Goal: Use online tool/utility: Utilize a website feature to perform a specific function

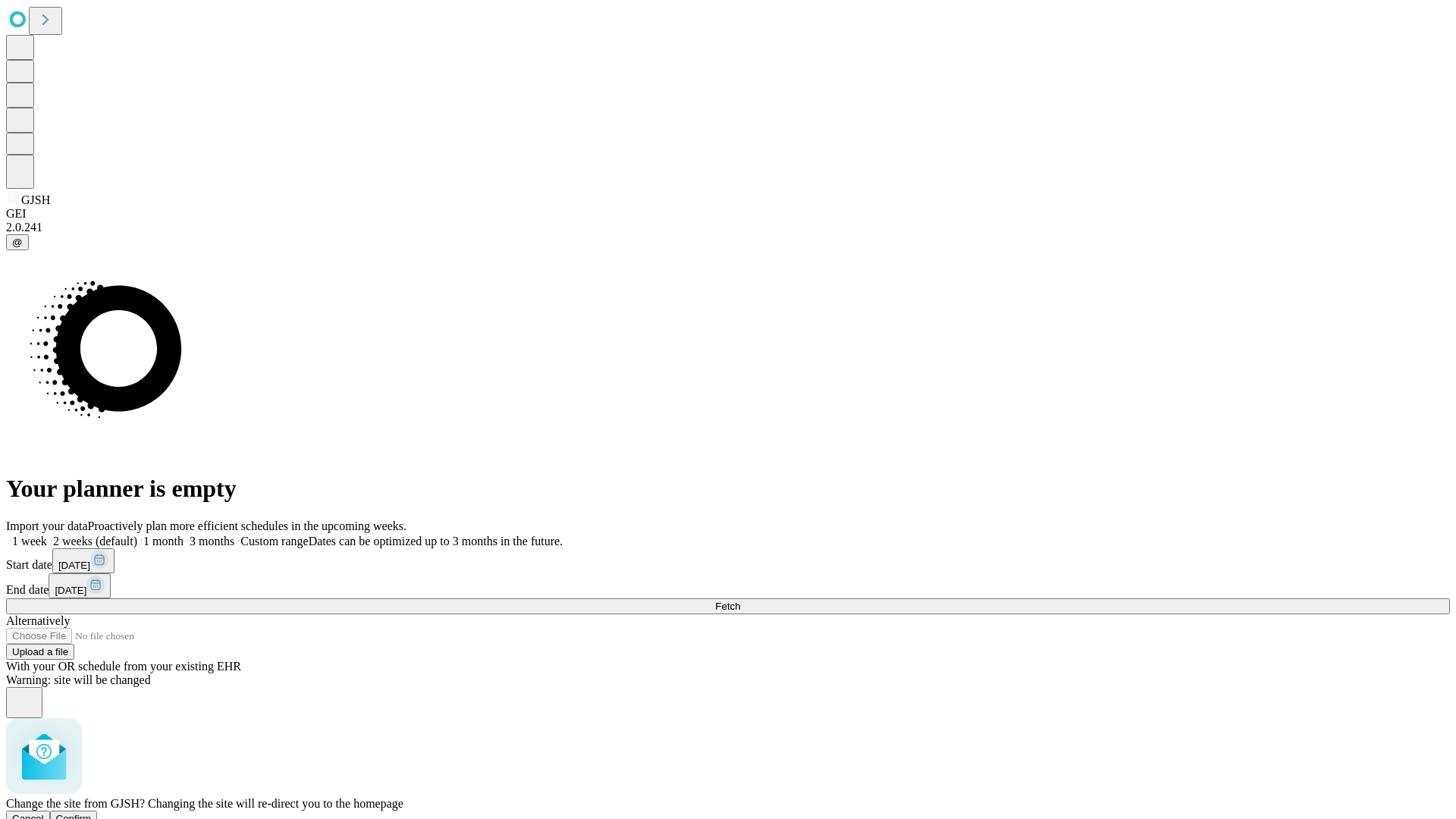
click at [92, 813] on span "Confirm" at bounding box center [74, 818] width 36 height 12
click at [47, 535] on label "1 week" at bounding box center [27, 541] width 41 height 12
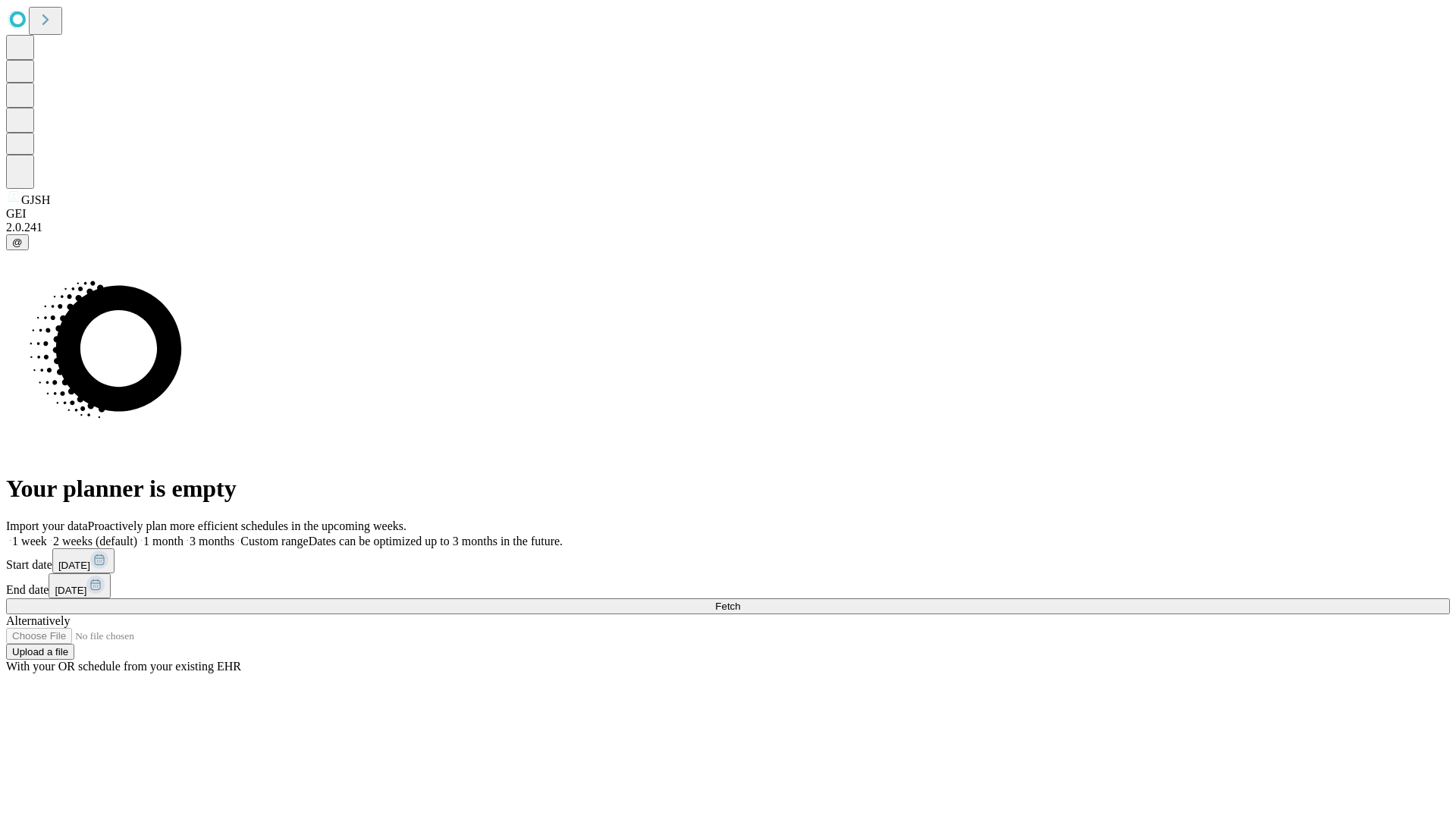
click at [740, 601] on span "Fetch" at bounding box center [728, 606] width 25 height 12
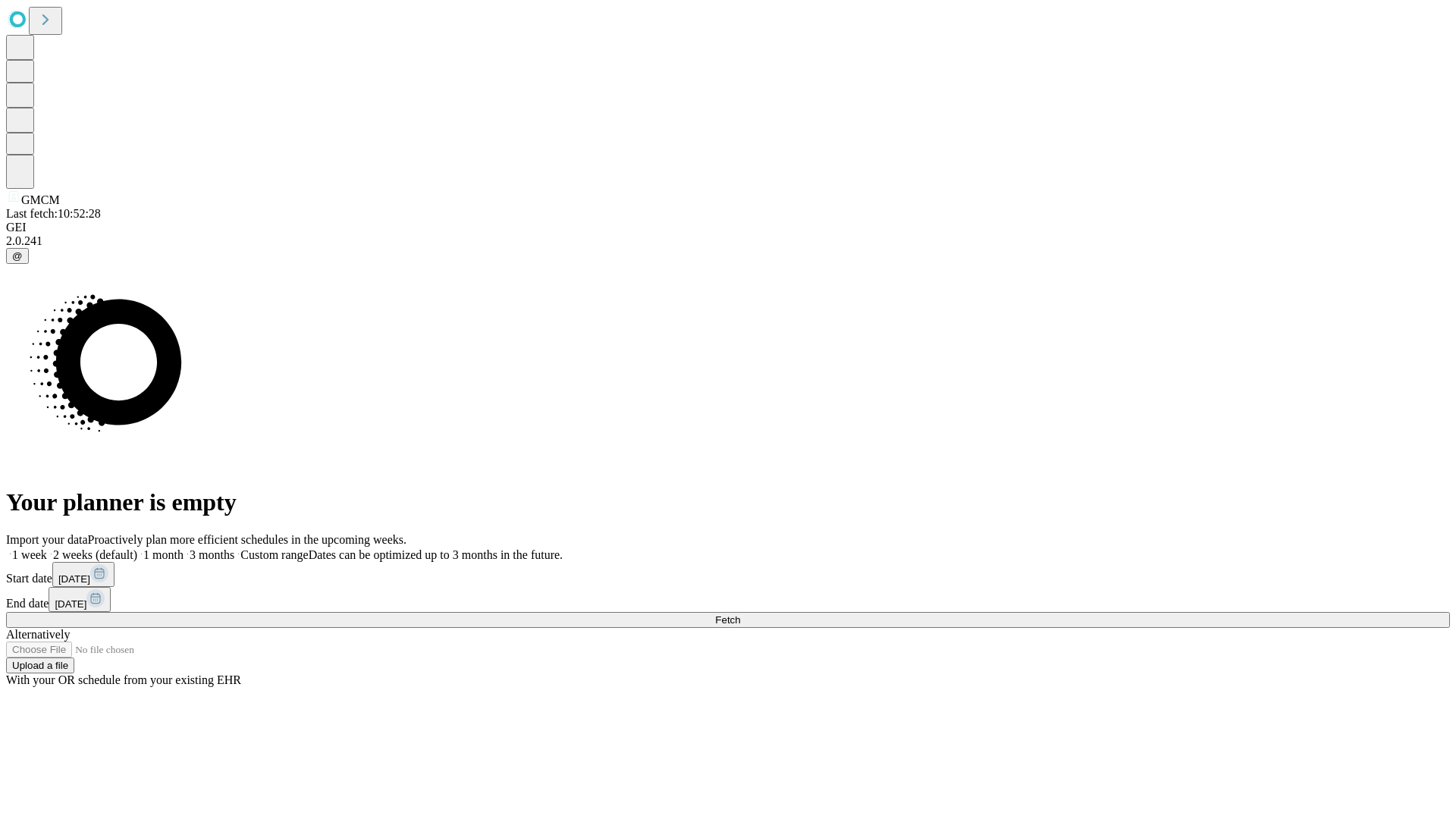
click at [47, 548] on label "1 week" at bounding box center [27, 555] width 41 height 12
click at [740, 614] on span "Fetch" at bounding box center [728, 620] width 25 height 12
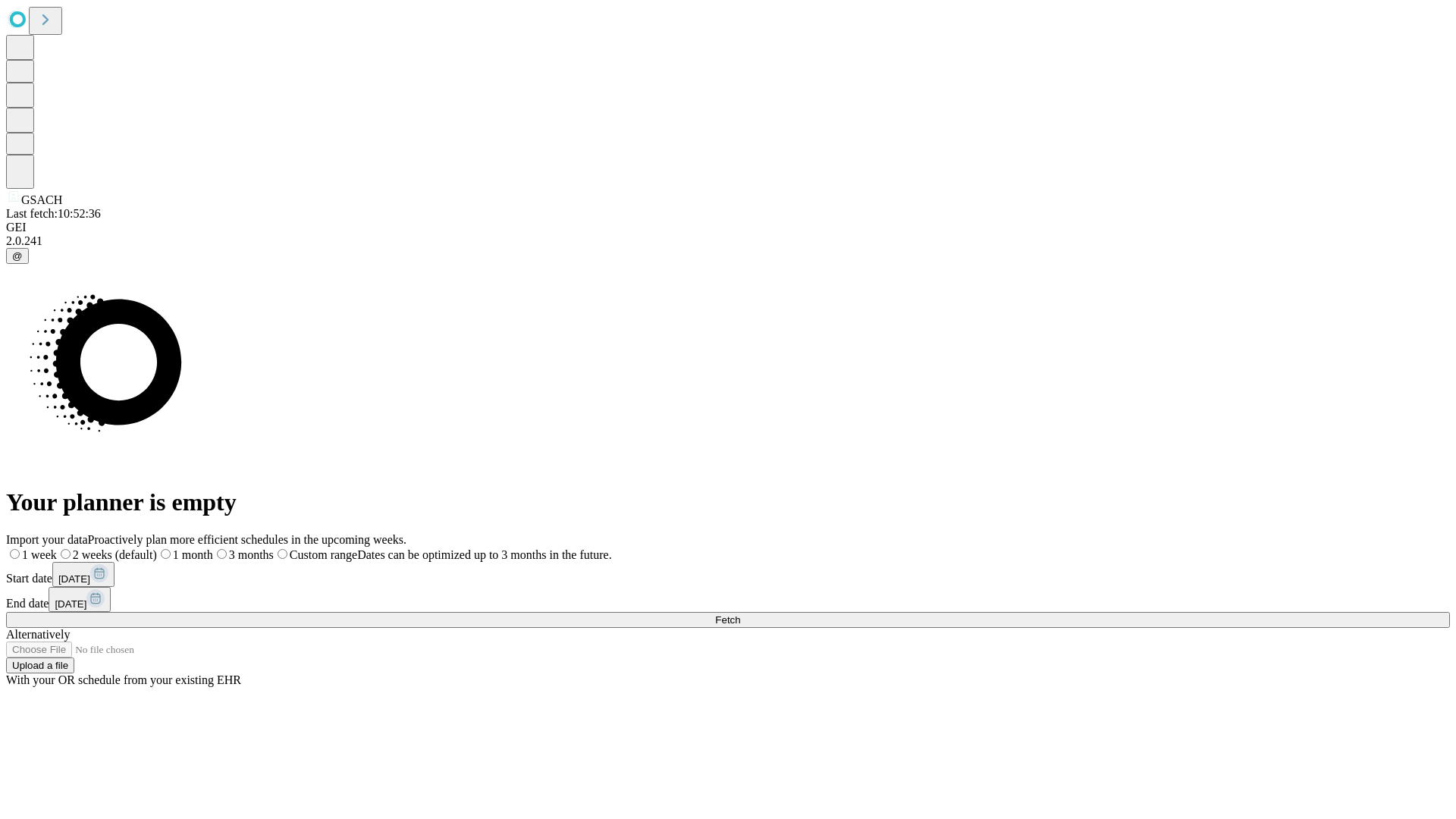
click at [57, 548] on label "1 week" at bounding box center [31, 555] width 51 height 12
click at [740, 614] on span "Fetch" at bounding box center [728, 620] width 25 height 12
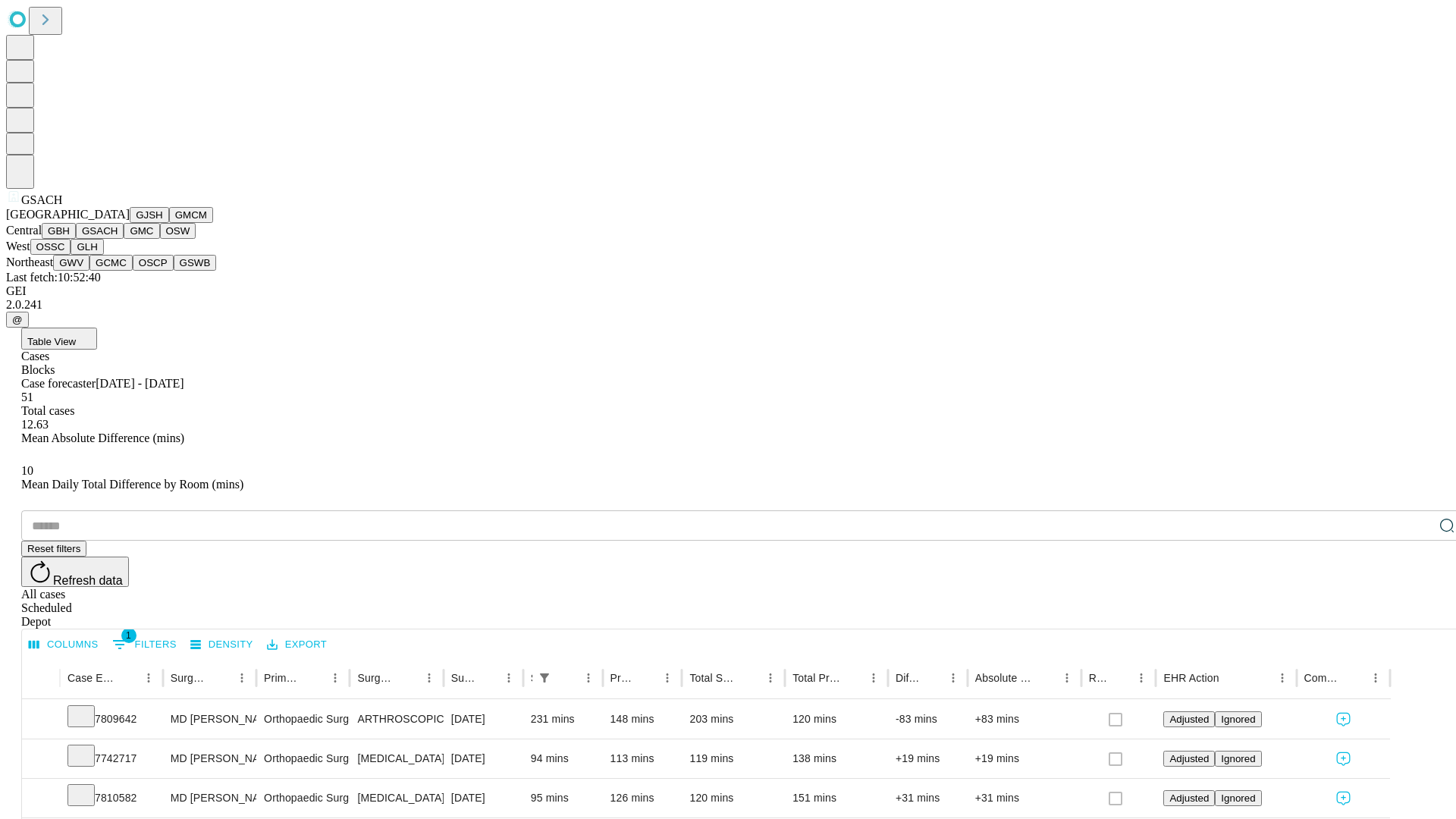
click at [124, 239] on button "GMC" at bounding box center [142, 231] width 36 height 16
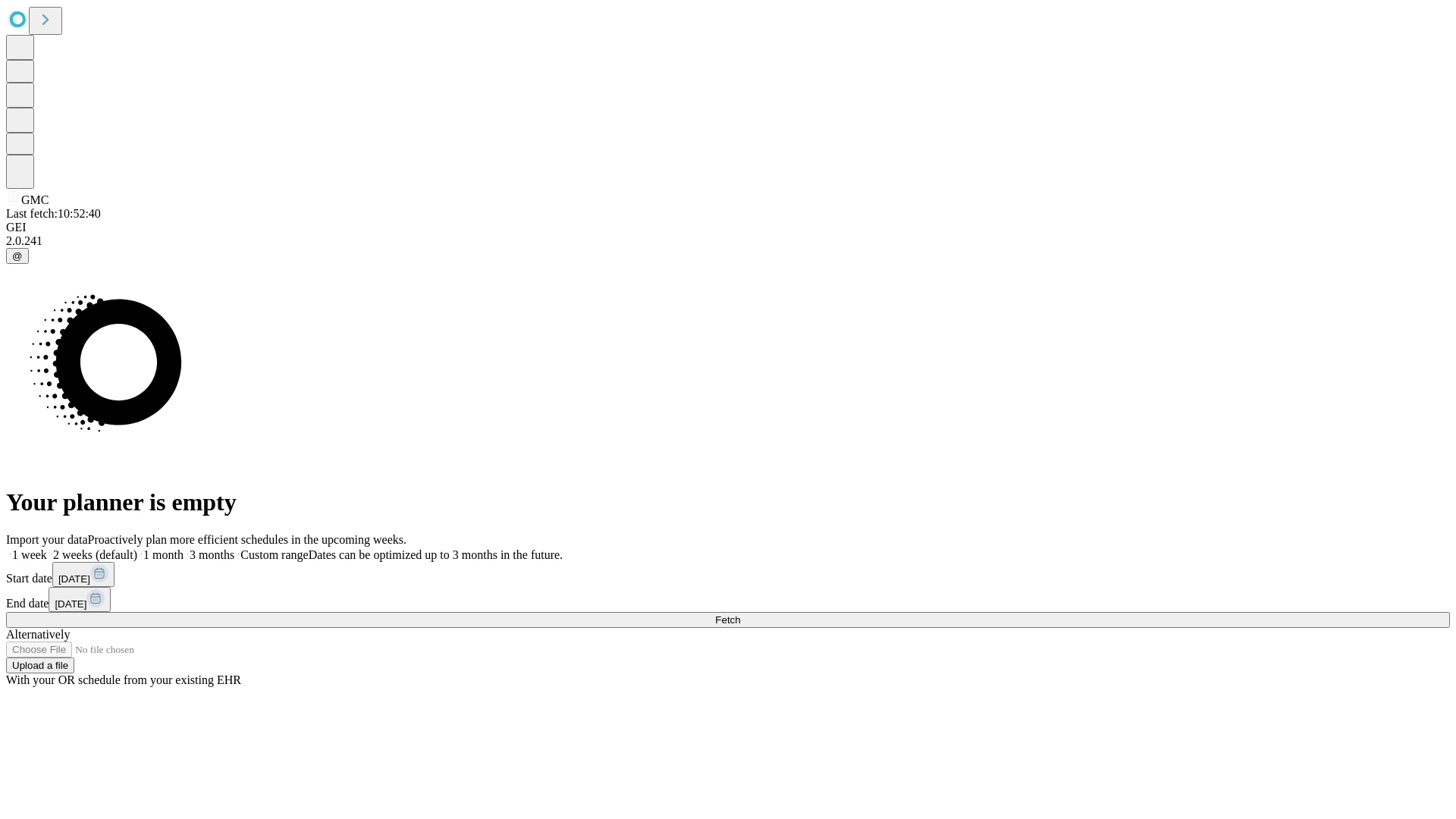
click at [47, 548] on label "1 week" at bounding box center [27, 555] width 41 height 12
click at [740, 614] on span "Fetch" at bounding box center [728, 620] width 25 height 12
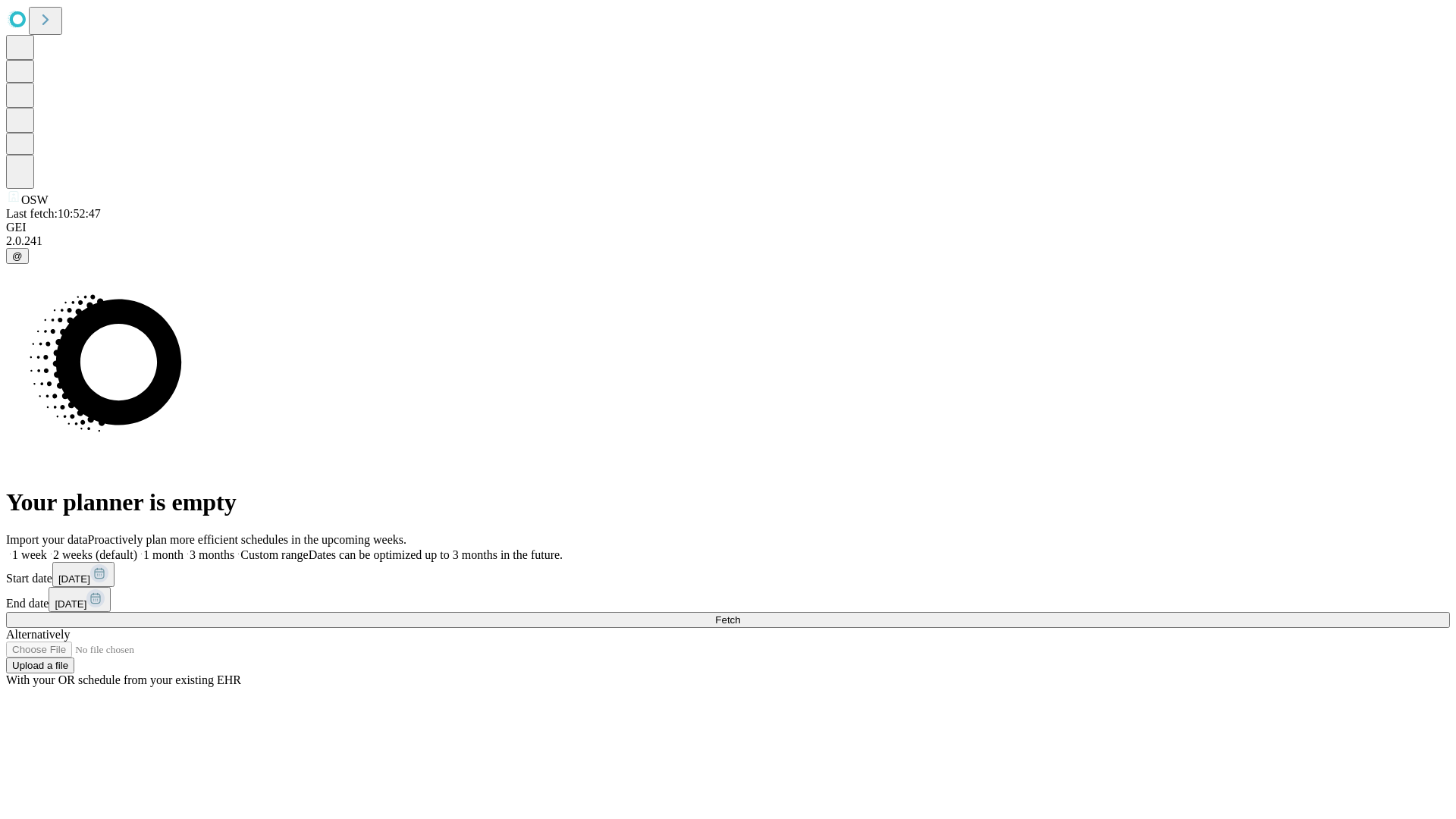
click at [740, 614] on span "Fetch" at bounding box center [728, 620] width 25 height 12
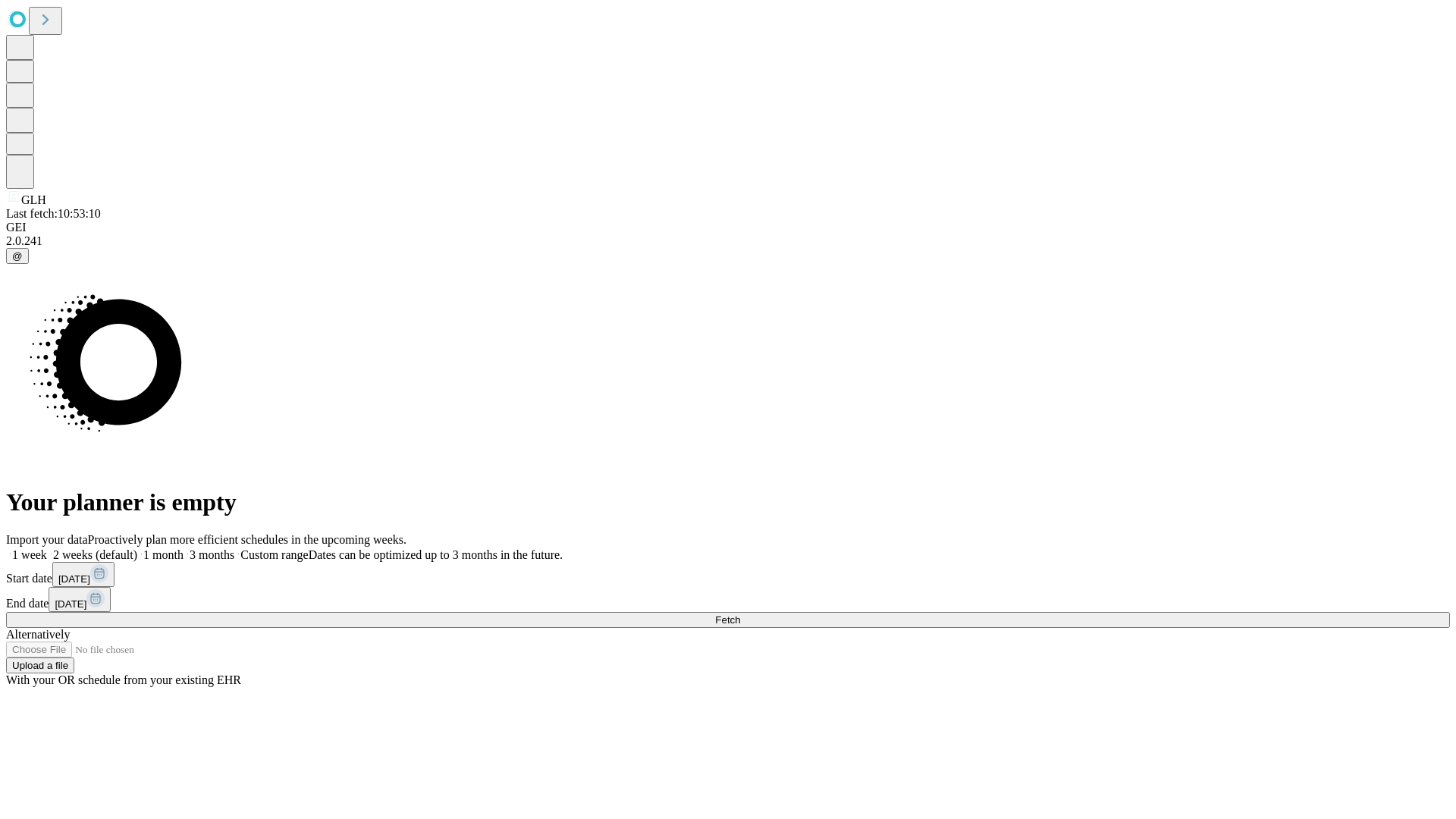
click at [47, 548] on label "1 week" at bounding box center [27, 555] width 41 height 12
click at [740, 614] on span "Fetch" at bounding box center [728, 620] width 25 height 12
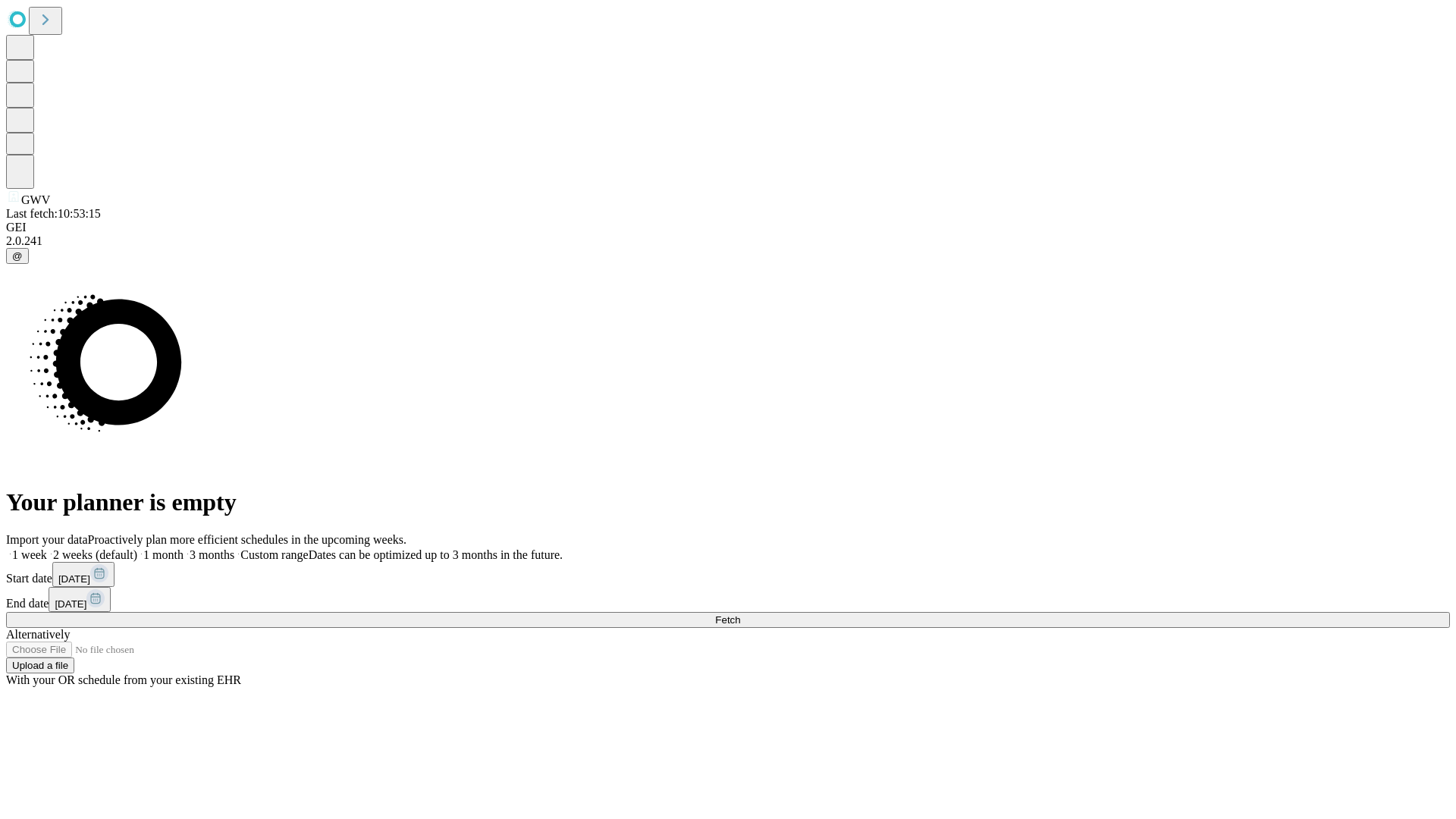
click at [47, 548] on label "1 week" at bounding box center [27, 555] width 41 height 12
click at [740, 614] on span "Fetch" at bounding box center [728, 620] width 25 height 12
click at [47, 548] on label "1 week" at bounding box center [27, 555] width 41 height 12
click at [740, 614] on span "Fetch" at bounding box center [728, 620] width 25 height 12
click at [47, 548] on label "1 week" at bounding box center [27, 555] width 41 height 12
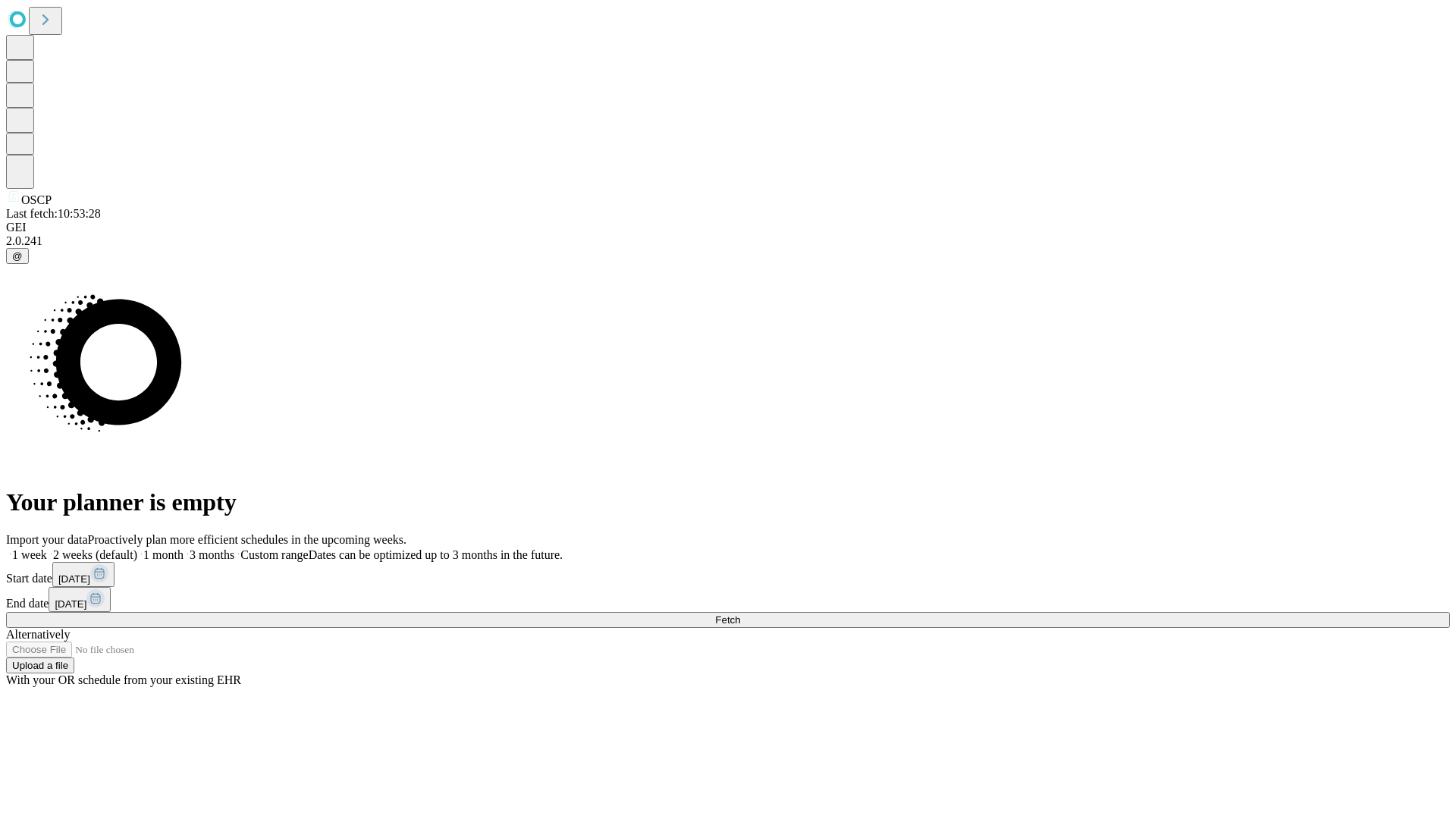
click at [740, 614] on span "Fetch" at bounding box center [728, 620] width 25 height 12
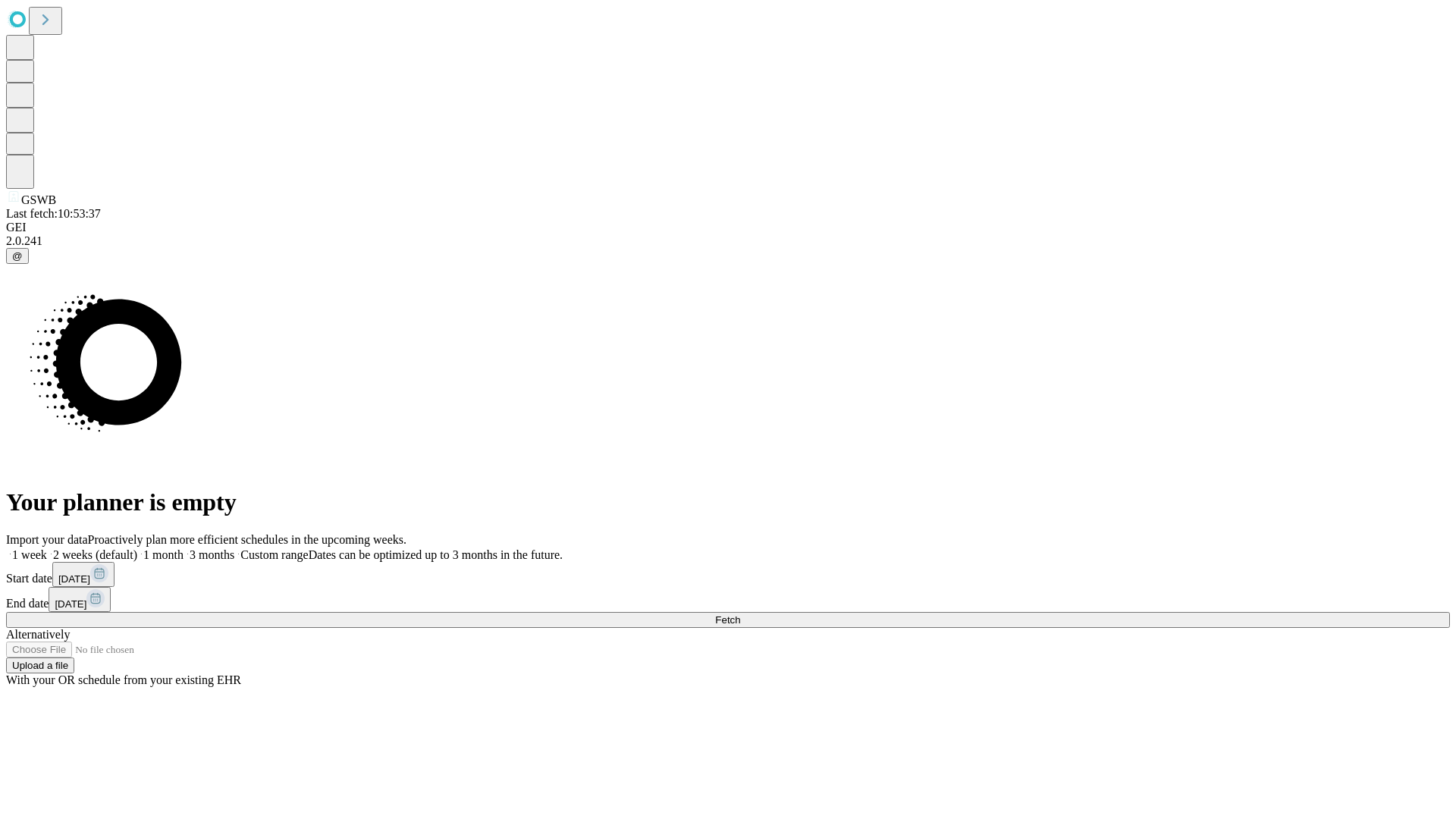
click at [47, 548] on label "1 week" at bounding box center [27, 555] width 41 height 12
click at [740, 614] on span "Fetch" at bounding box center [728, 620] width 25 height 12
